Goal: Information Seeking & Learning: Check status

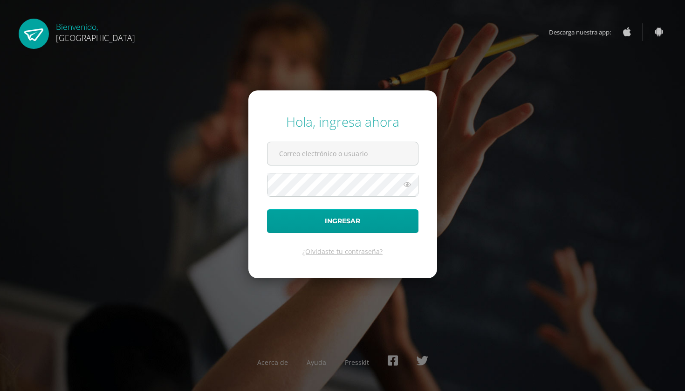
type input "herciliaparada@gmail.com"
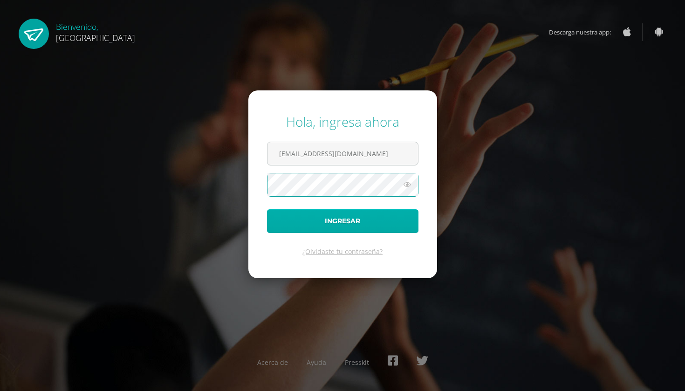
click at [351, 227] on button "Ingresar" at bounding box center [342, 221] width 151 height 24
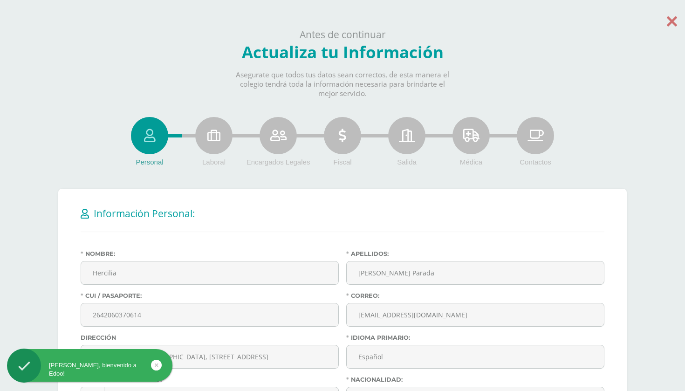
click at [673, 18] on icon at bounding box center [672, 21] width 10 height 16
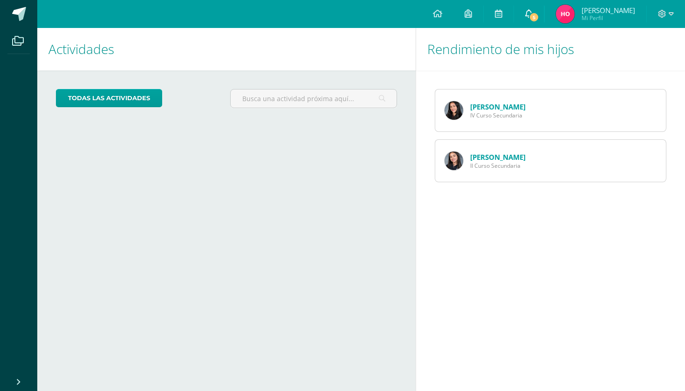
click at [533, 14] on icon at bounding box center [528, 13] width 7 height 8
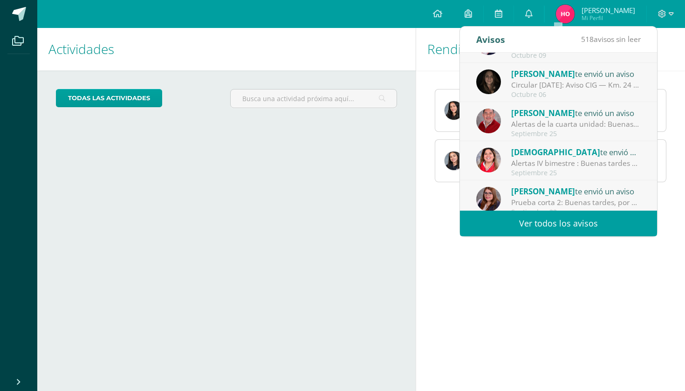
scroll to position [31, 0]
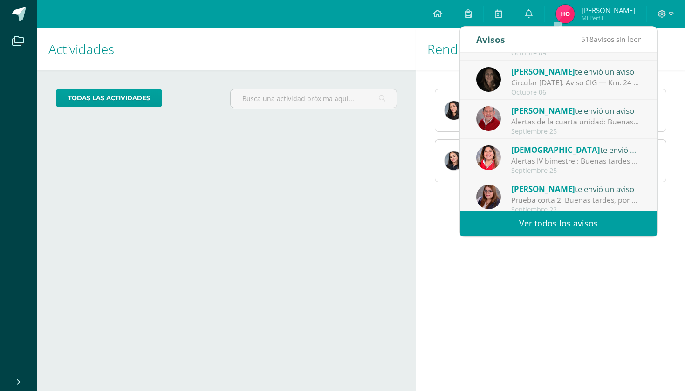
click at [548, 118] on div "Alertas de la cuarta unidad: Buenas tardes estimados padres de familia, les inf…" at bounding box center [576, 122] width 130 height 11
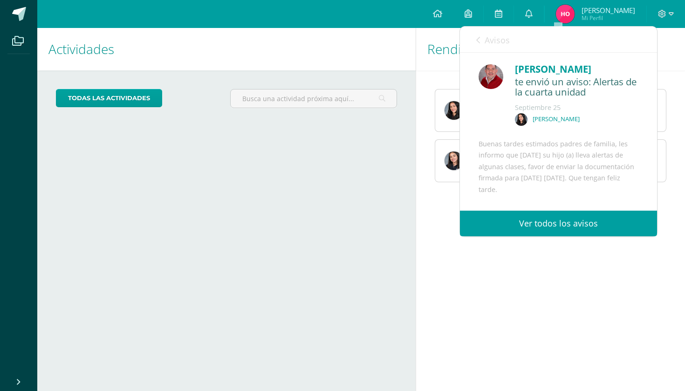
scroll to position [0, 0]
click at [485, 39] on span "Avisos" at bounding box center [497, 39] width 25 height 11
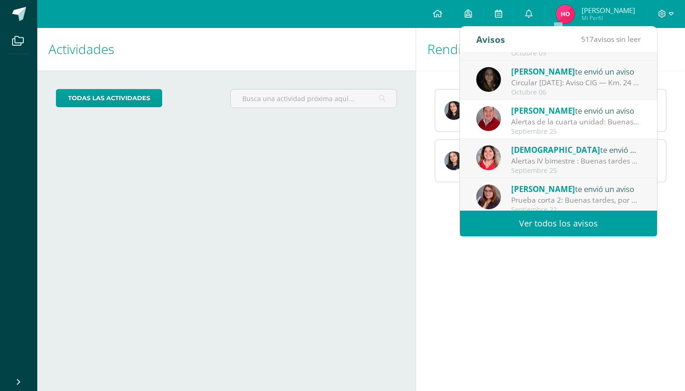
click at [563, 150] on span "[DEMOGRAPHIC_DATA]" at bounding box center [555, 150] width 89 height 11
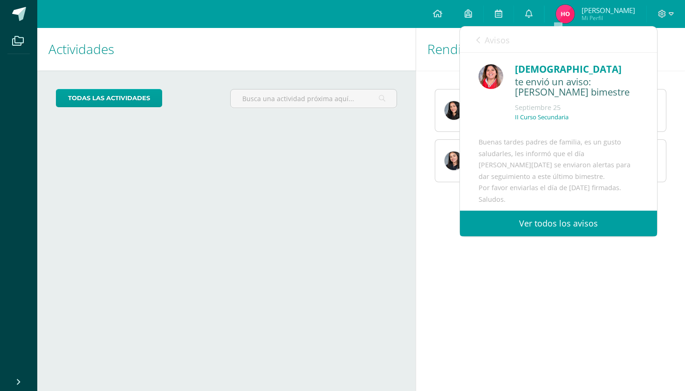
click at [482, 37] on link "Avisos" at bounding box center [493, 40] width 34 height 27
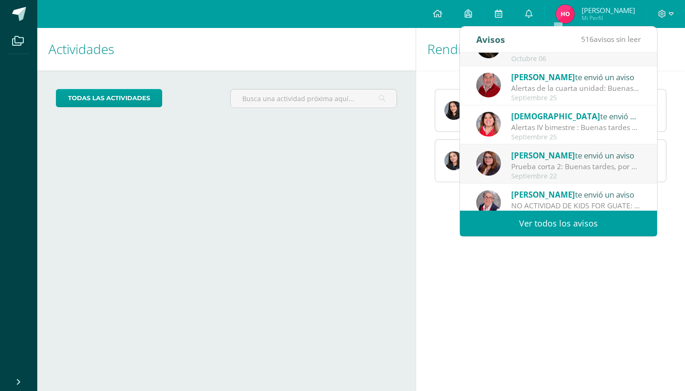
scroll to position [72, 0]
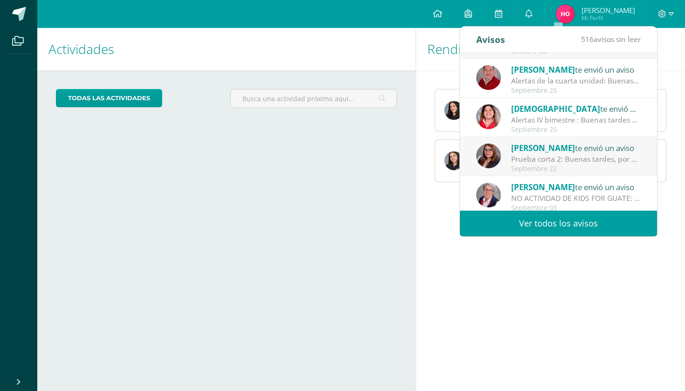
click at [541, 155] on div "Prueba corta 2: Buenas tardes, por este medio informo que su hijo (a) perdió la…" at bounding box center [576, 159] width 130 height 11
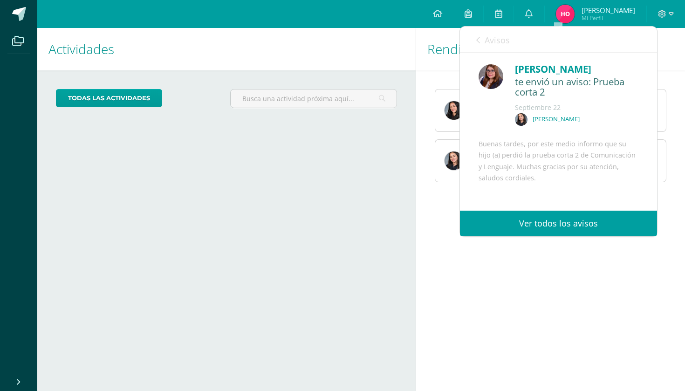
scroll to position [0, 0]
click at [483, 39] on link "Avisos" at bounding box center [493, 40] width 34 height 27
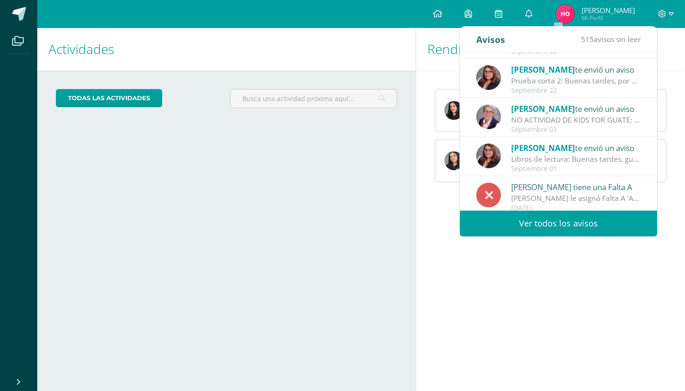
scroll to position [152, 0]
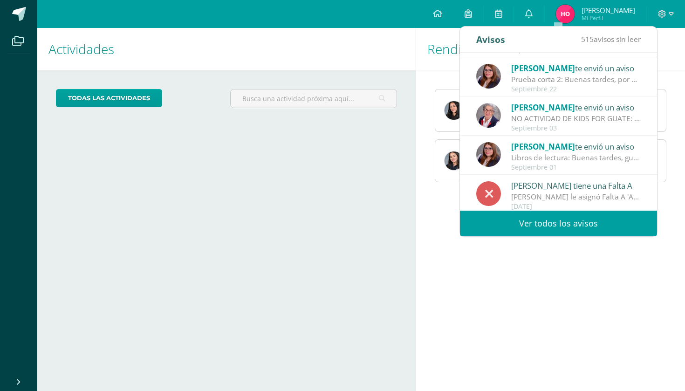
click at [543, 151] on span "Marbelly Búcaro" at bounding box center [543, 146] width 64 height 11
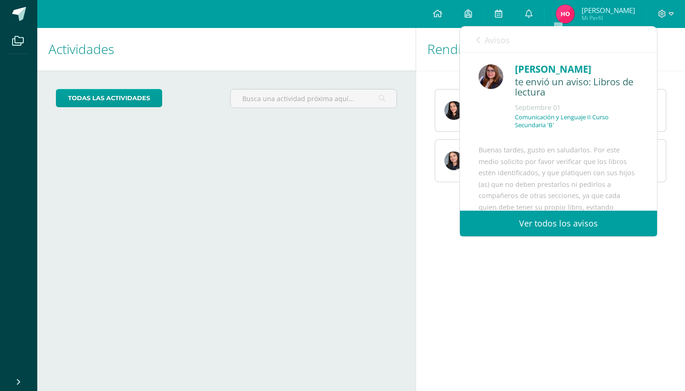
scroll to position [0, 0]
click at [482, 41] on link "Avisos" at bounding box center [493, 40] width 34 height 27
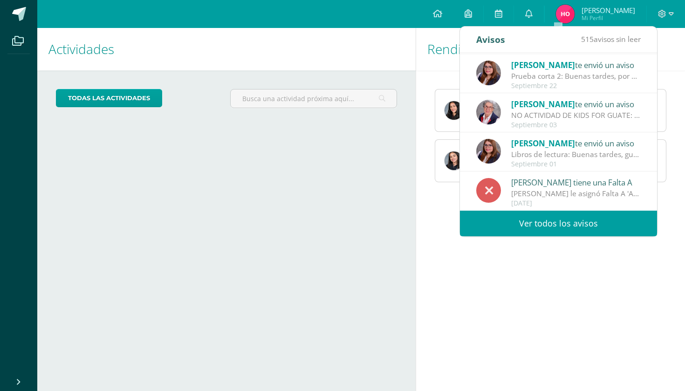
scroll to position [155, 0]
click at [545, 187] on div "[PERSON_NAME] tiene una Falta A" at bounding box center [576, 182] width 130 height 12
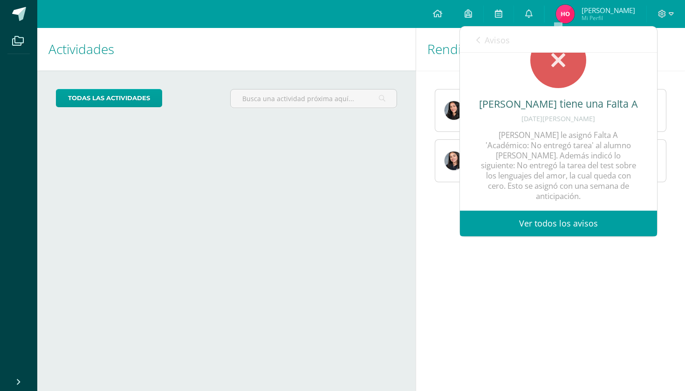
scroll to position [40, 0]
click at [492, 288] on div "Rendimiento de mis hijos Jimena Parada IV Curso Secundaria Viviana Parada II Cu…" at bounding box center [552, 209] width 273 height 363
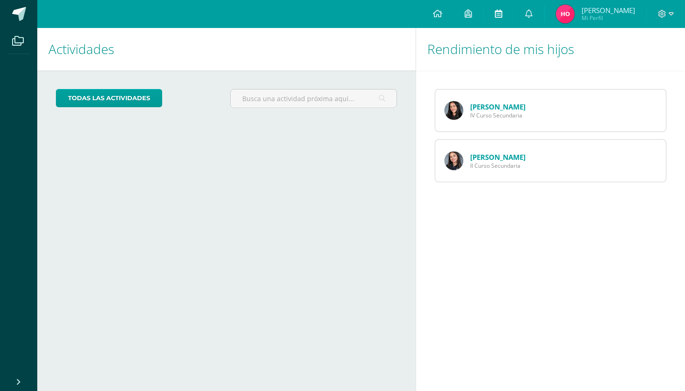
click at [502, 18] on span at bounding box center [498, 14] width 7 height 10
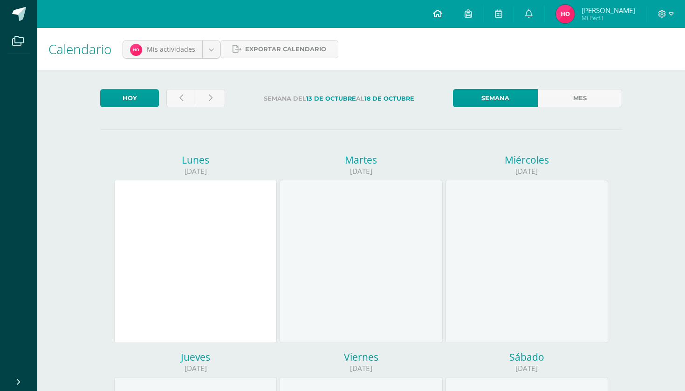
click at [442, 11] on icon at bounding box center [437, 13] width 9 height 8
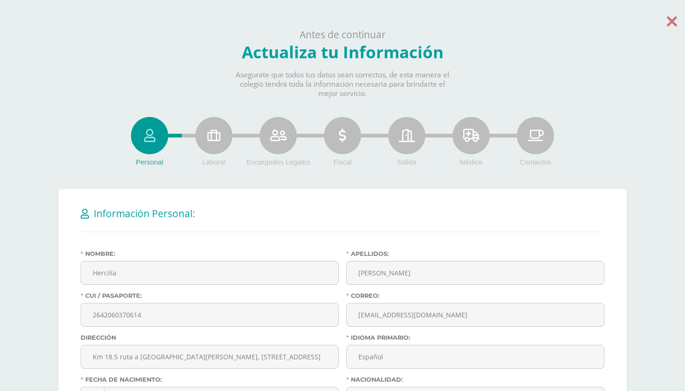
click at [669, 18] on icon at bounding box center [672, 21] width 10 height 16
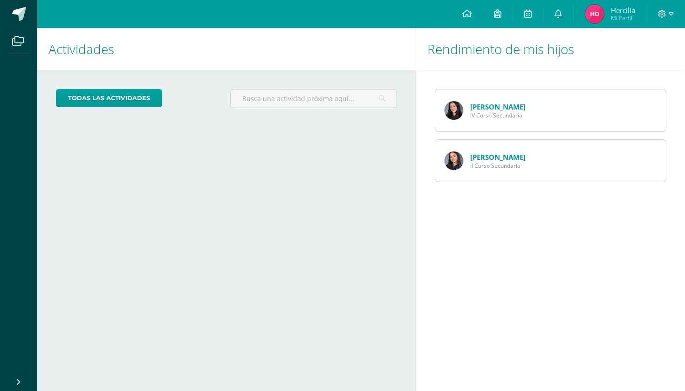
click at [532, 105] on div "Jimena Parada IV Curso Secundaria" at bounding box center [485, 110] width 100 height 42
click at [486, 105] on link "Jimena Parada" at bounding box center [497, 106] width 55 height 9
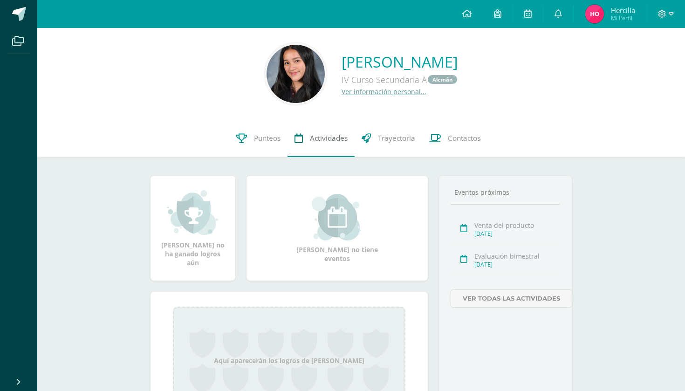
click at [331, 134] on span "Actividades" at bounding box center [329, 138] width 38 height 10
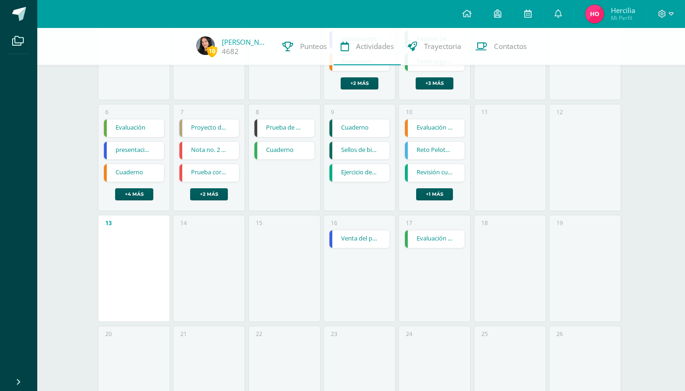
scroll to position [169, 0]
click at [354, 151] on link "Sellos de bimetre" at bounding box center [360, 151] width 60 height 18
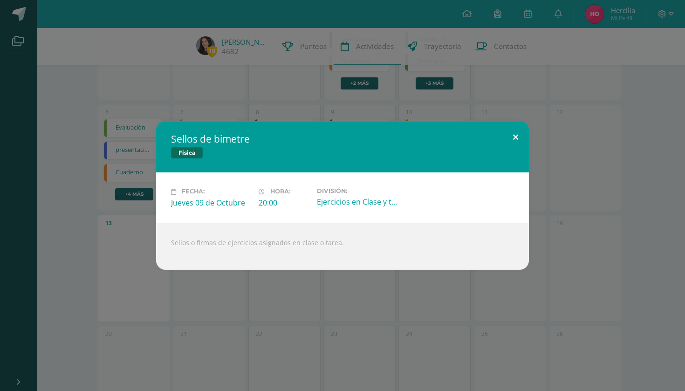
click at [516, 133] on button at bounding box center [515, 137] width 27 height 32
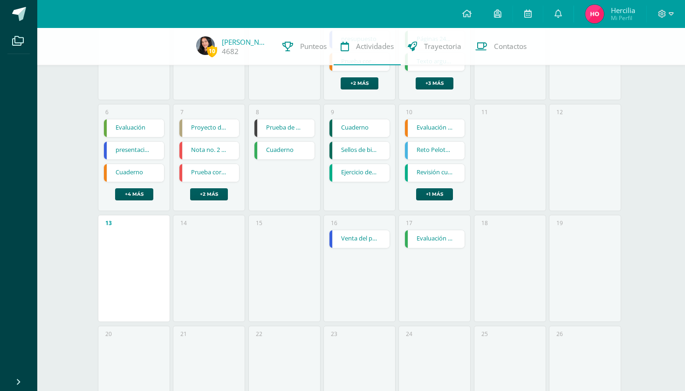
click at [440, 174] on link "Revisión cuaderno" at bounding box center [435, 173] width 60 height 18
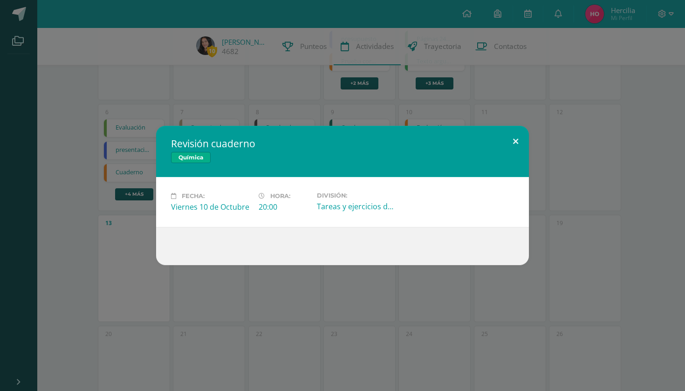
click at [517, 138] on button at bounding box center [515, 142] width 27 height 32
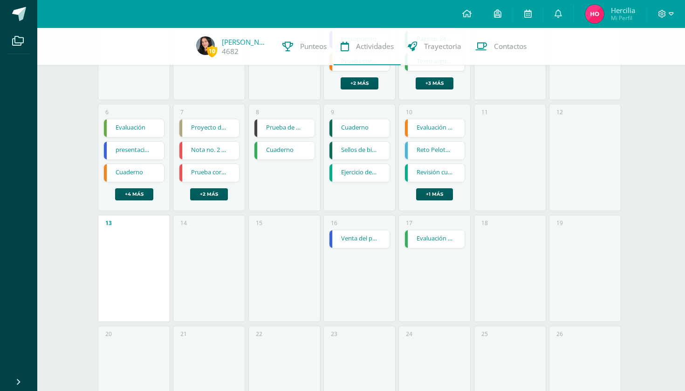
click at [367, 241] on link "Venta del producto" at bounding box center [360, 239] width 60 height 18
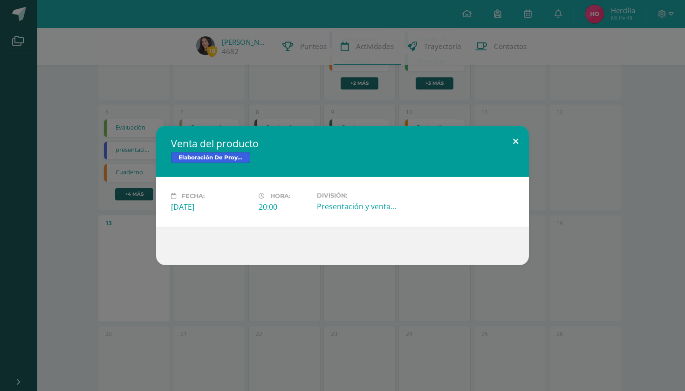
click at [514, 139] on button at bounding box center [515, 142] width 27 height 32
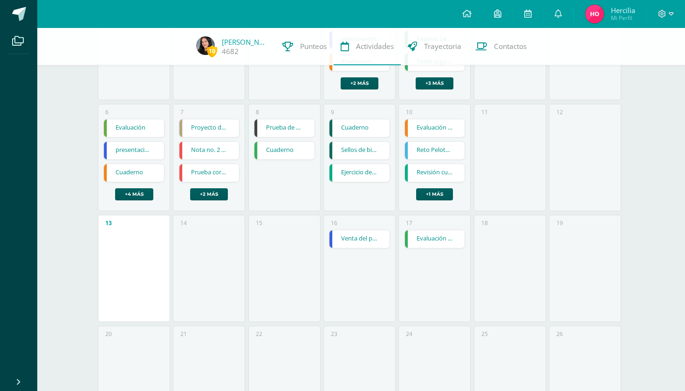
click at [424, 237] on link "Evaluación bimestral" at bounding box center [435, 239] width 60 height 18
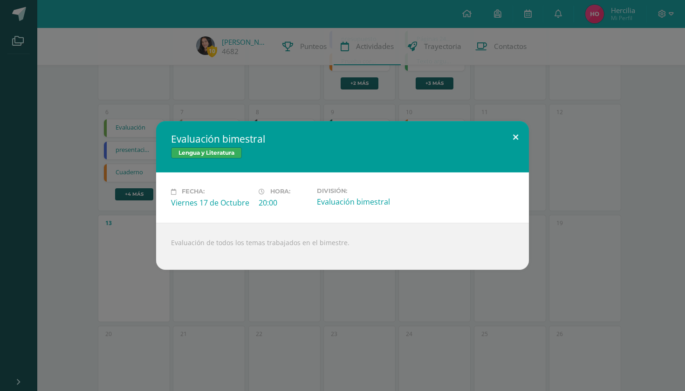
click at [514, 133] on button at bounding box center [515, 137] width 27 height 32
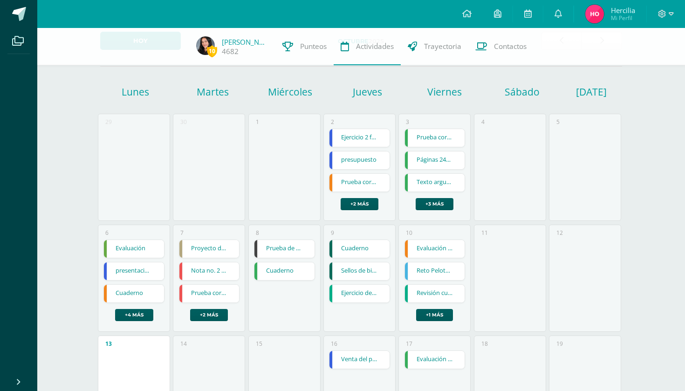
scroll to position [48, 0]
click at [447, 46] on span "Trayectoria" at bounding box center [442, 46] width 37 height 10
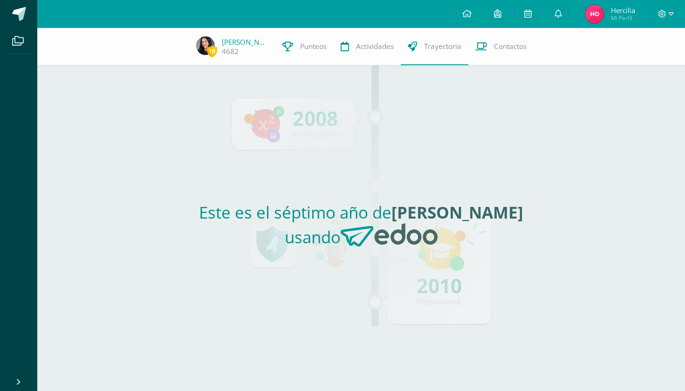
click at [386, 183] on div "Este es el séptimo año de [PERSON_NAME] usando" at bounding box center [361, 228] width 429 height 326
click at [303, 52] on link "Punteos" at bounding box center [304, 46] width 58 height 37
